Goal: Register for event/course

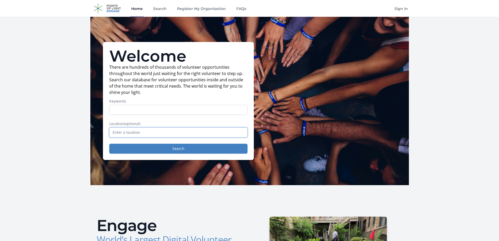
click at [198, 133] on input "text" at bounding box center [178, 132] width 138 height 10
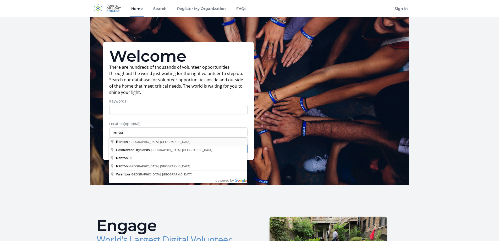
type input "[GEOGRAPHIC_DATA], [GEOGRAPHIC_DATA], [GEOGRAPHIC_DATA]"
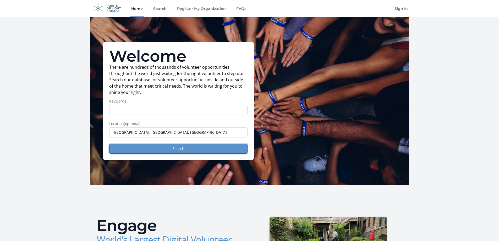
click at [140, 149] on button "Search" at bounding box center [178, 149] width 138 height 10
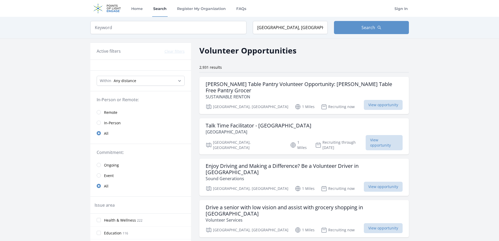
click at [113, 123] on span "In-Person" at bounding box center [112, 122] width 17 height 5
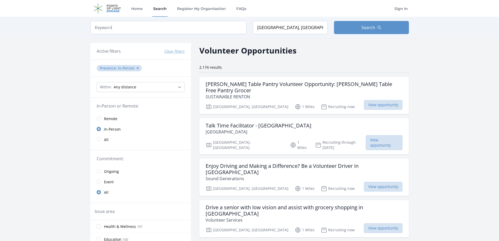
click at [109, 181] on span "Event" at bounding box center [109, 181] width 10 height 5
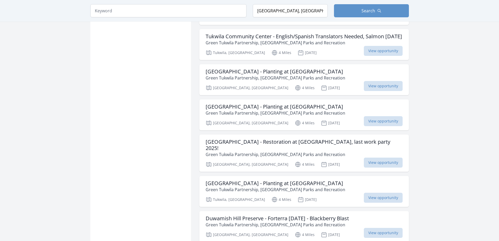
scroll to position [367, 0]
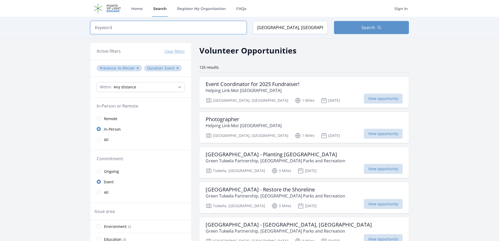
click at [147, 29] on input "search" at bounding box center [168, 27] width 156 height 13
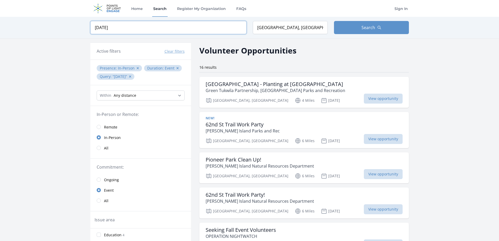
type input "october 10"
click button "submit" at bounding box center [0, 0] width 0 height 0
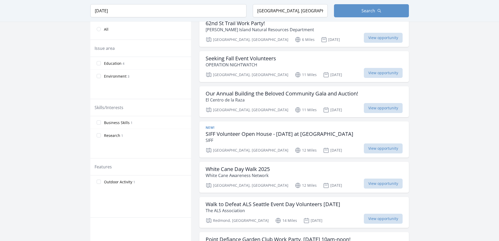
scroll to position [79, 0]
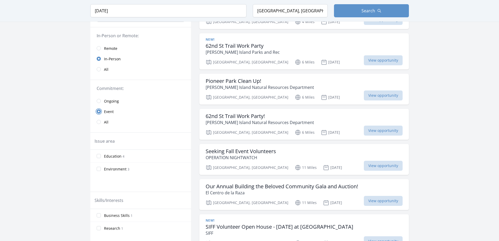
click at [99, 112] on input "radio" at bounding box center [99, 111] width 4 height 4
click at [99, 124] on input "radio" at bounding box center [99, 122] width 4 height 4
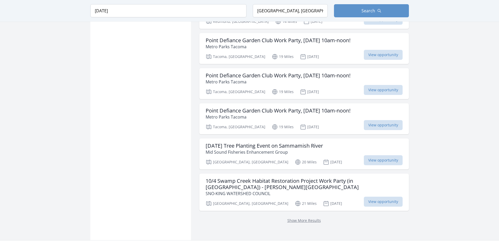
scroll to position [602, 0]
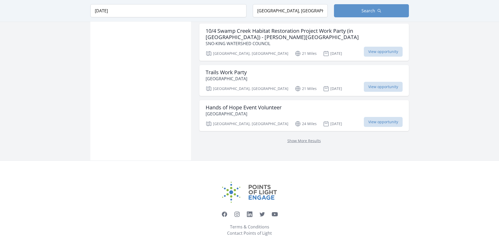
scroll to position [741, 0]
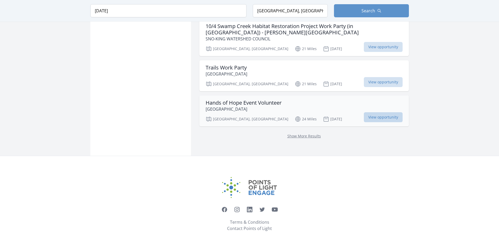
click at [392, 113] on span "View opportunity" at bounding box center [383, 117] width 39 height 10
click at [297, 133] on link "Show More Results" at bounding box center [304, 135] width 34 height 5
click at [314, 133] on link "Show More Results" at bounding box center [304, 135] width 34 height 5
drag, startPoint x: 123, startPoint y: 29, endPoint x: 64, endPoint y: 21, distance: 59.7
click at [64, 21] on div "Keyword october 10 Location Renton, WA, USA Search" at bounding box center [249, 10] width 499 height 21
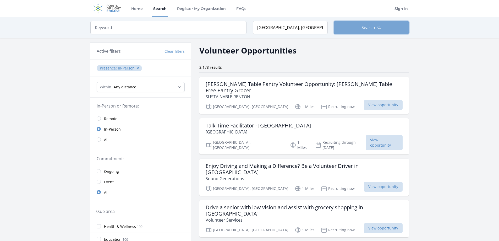
click at [399, 26] on button "Search" at bounding box center [371, 27] width 75 height 13
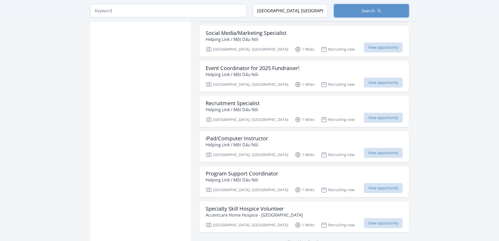
scroll to position [576, 0]
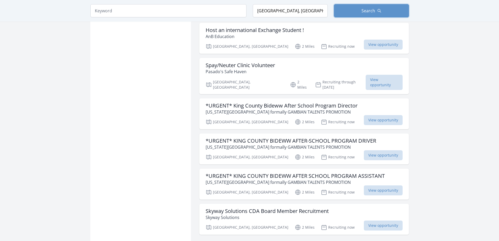
scroll to position [2016, 0]
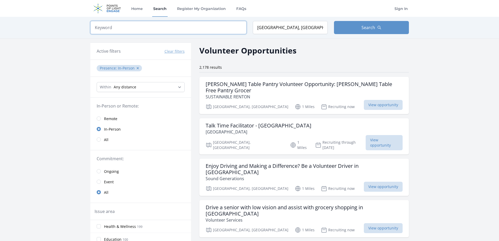
click at [118, 28] on input "search" at bounding box center [168, 27] width 156 height 13
type input "october"
click button "submit" at bounding box center [0, 0] width 0 height 0
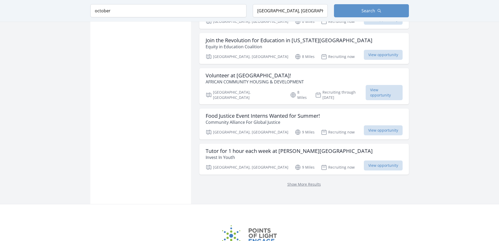
scroll to position [629, 0]
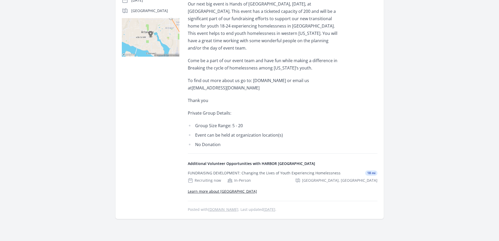
scroll to position [131, 0]
